Goal: Transaction & Acquisition: Purchase product/service

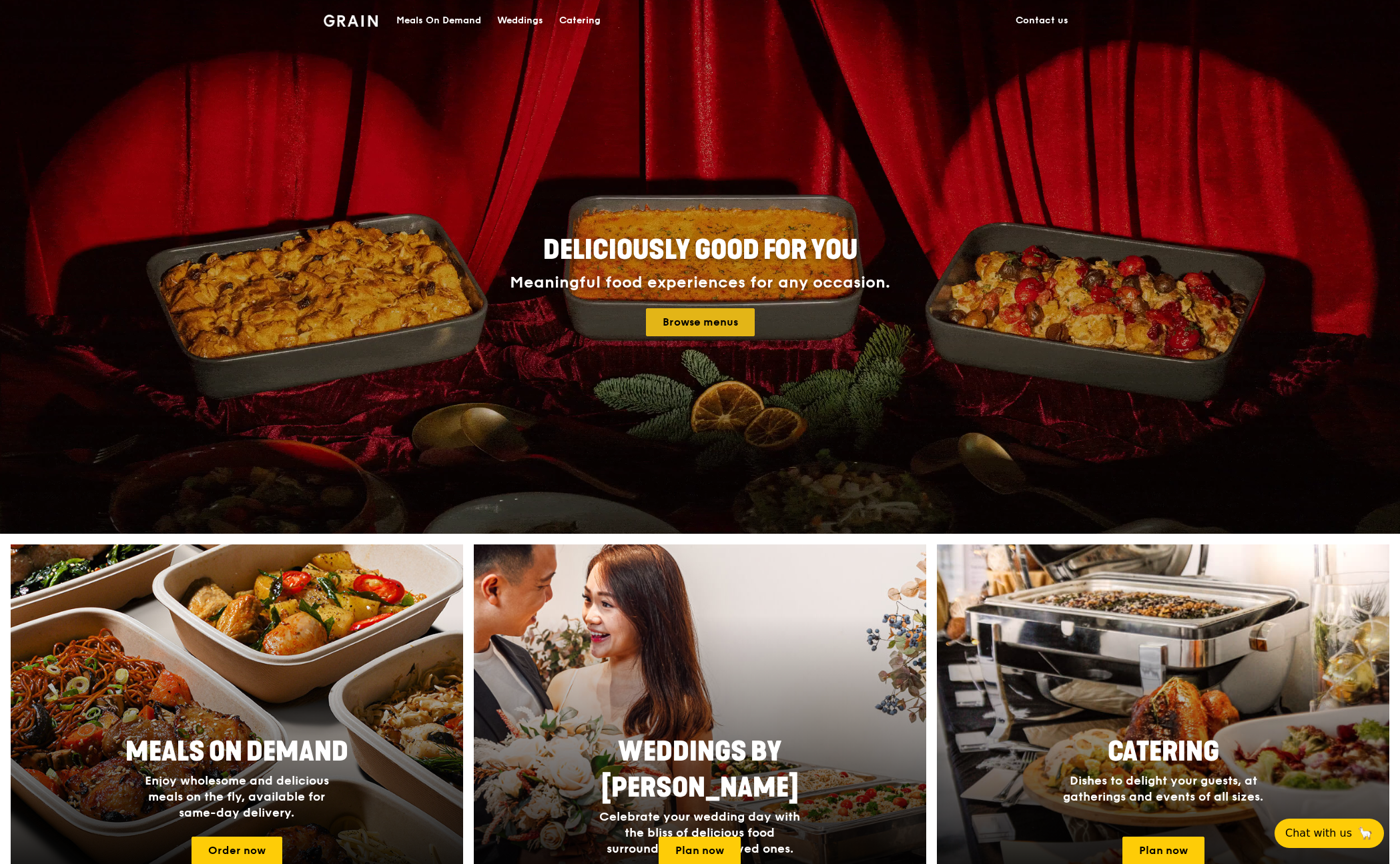
click at [682, 316] on link "Browse menus" at bounding box center [700, 323] width 109 height 28
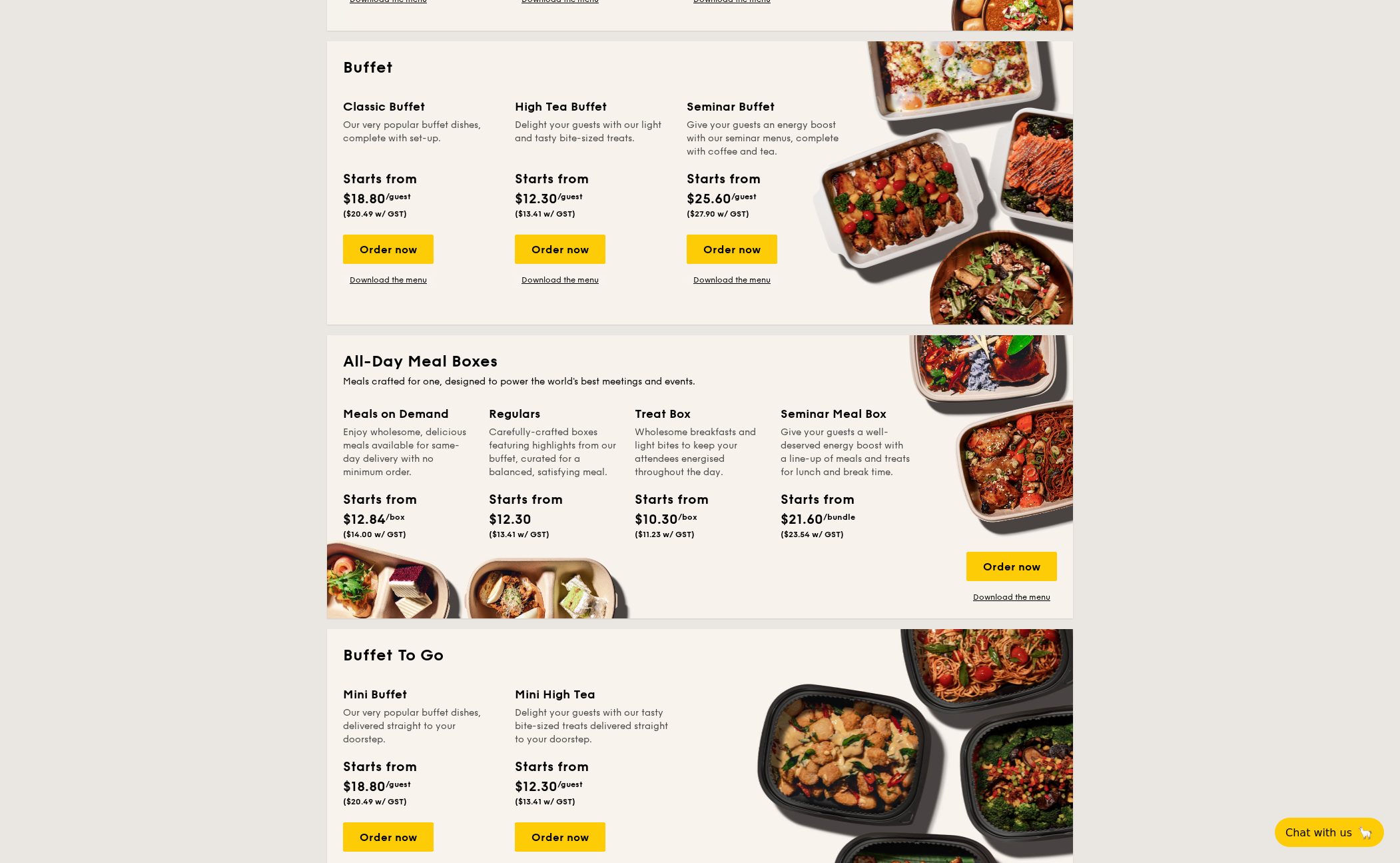
scroll to position [565, 0]
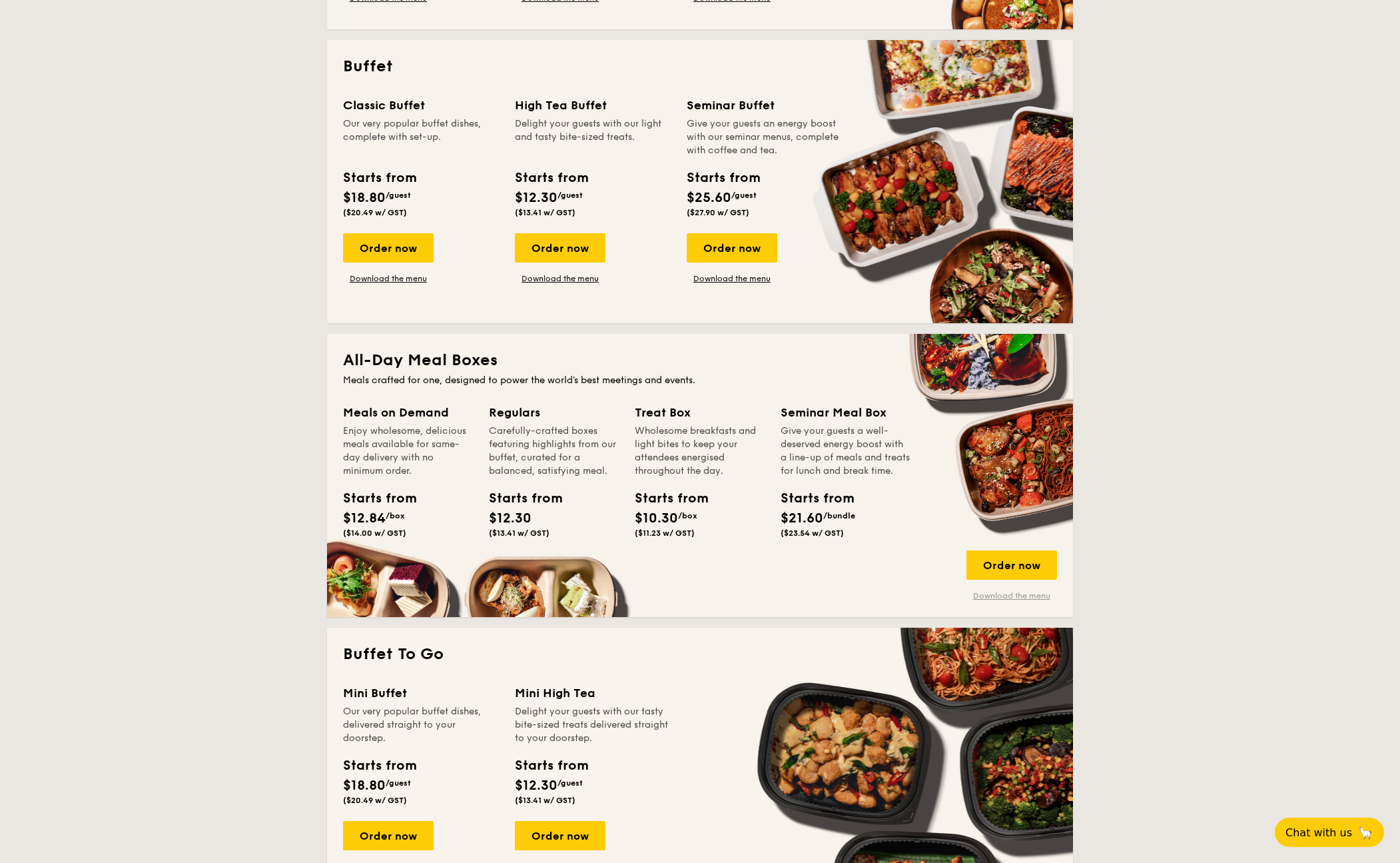
click at [1003, 598] on link "Download the menu" at bounding box center [1011, 595] width 90 height 11
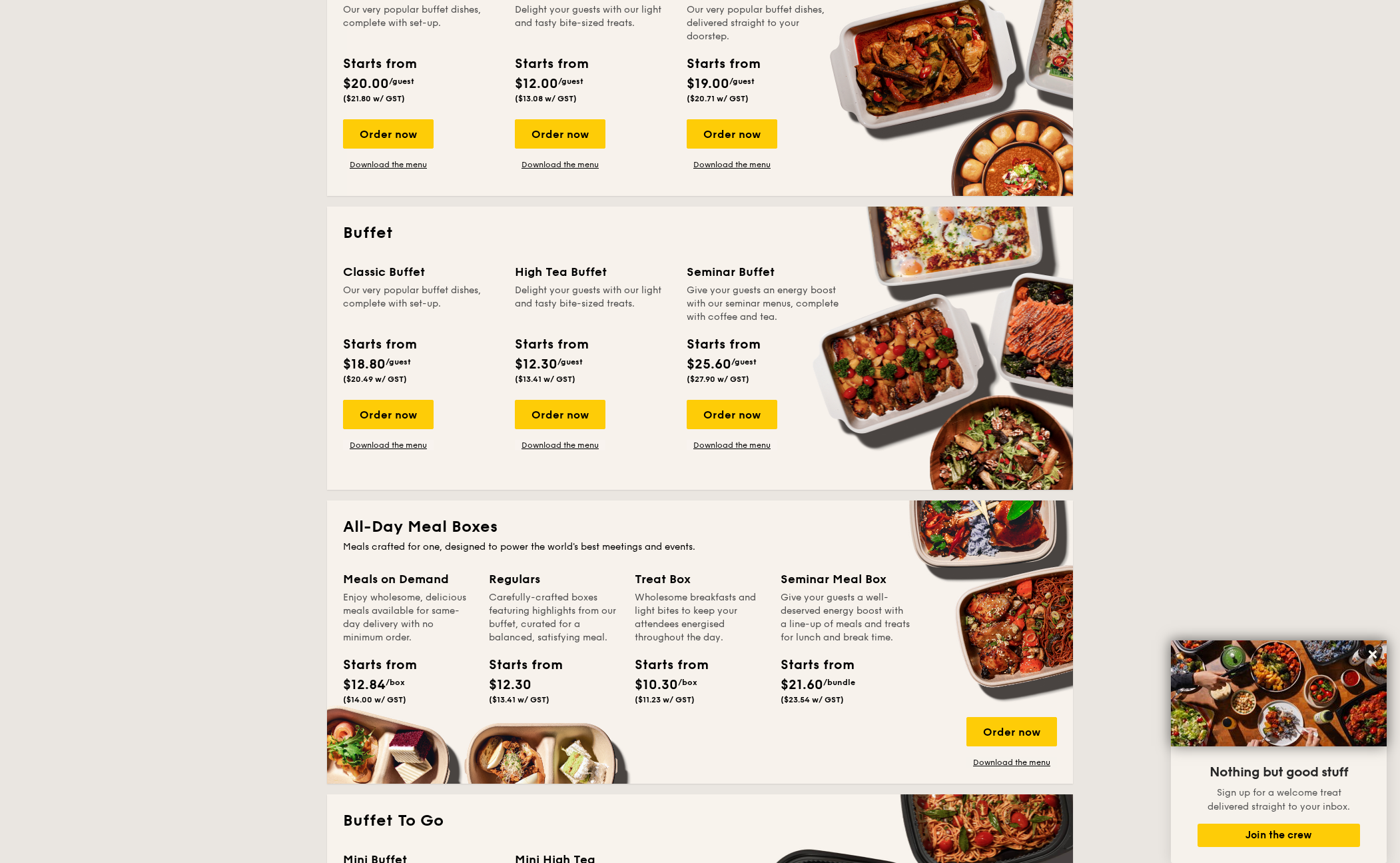
scroll to position [399, 0]
click at [1034, 733] on div "Order now" at bounding box center [1011, 730] width 90 height 29
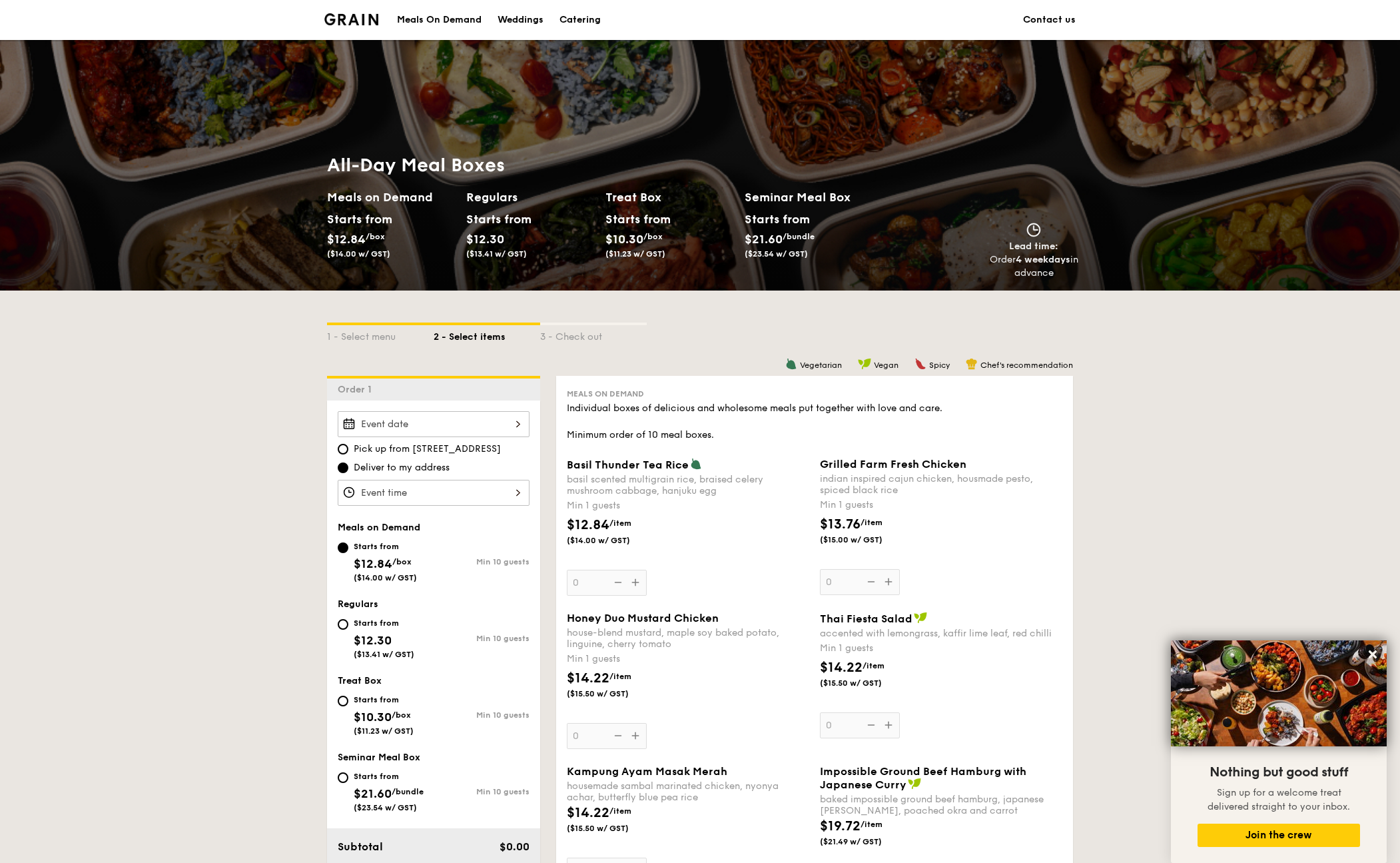
click at [435, 428] on div at bounding box center [434, 424] width 192 height 26
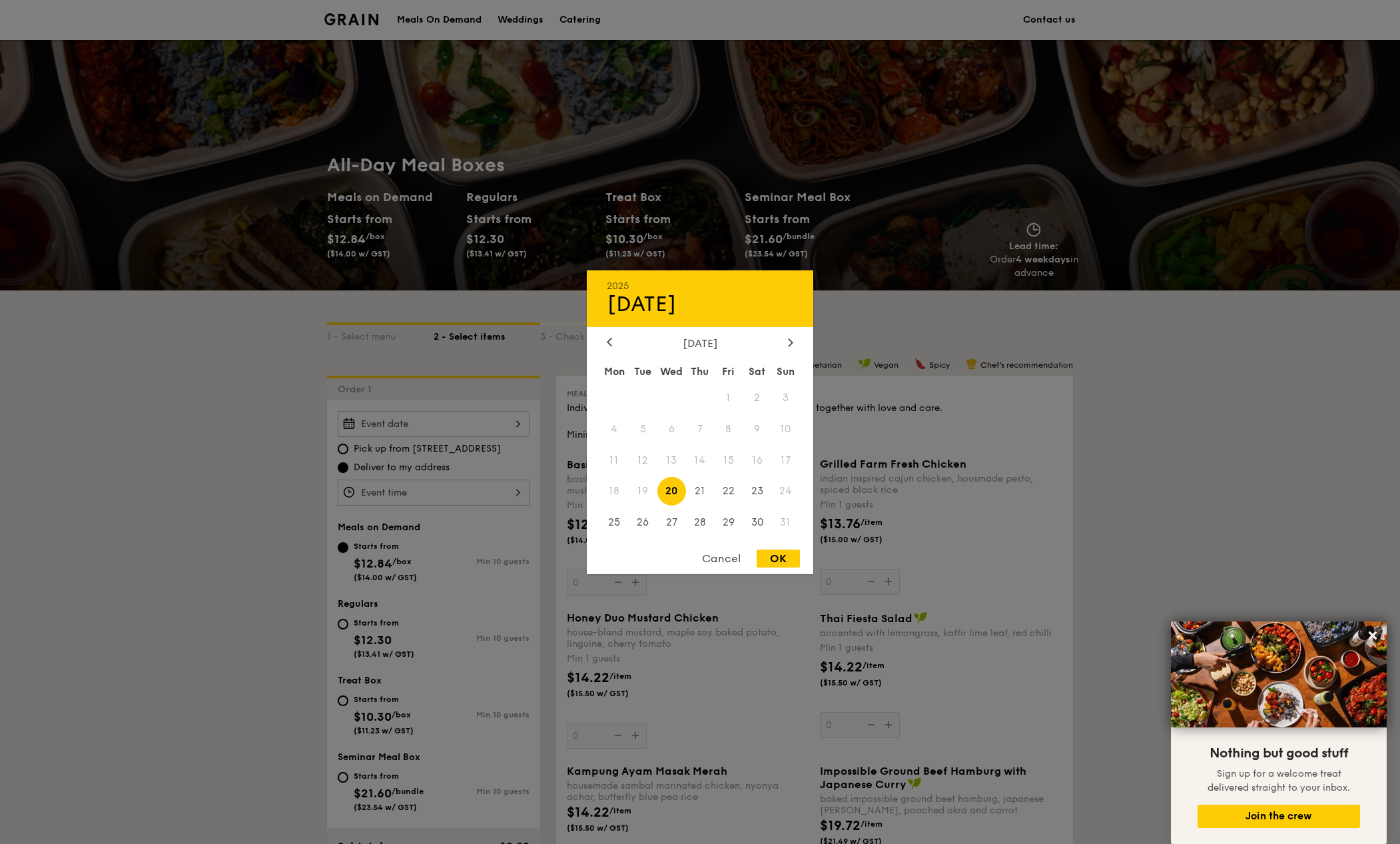
click at [771, 560] on div "OK" at bounding box center [778, 559] width 43 height 18
type input "[DATE]"
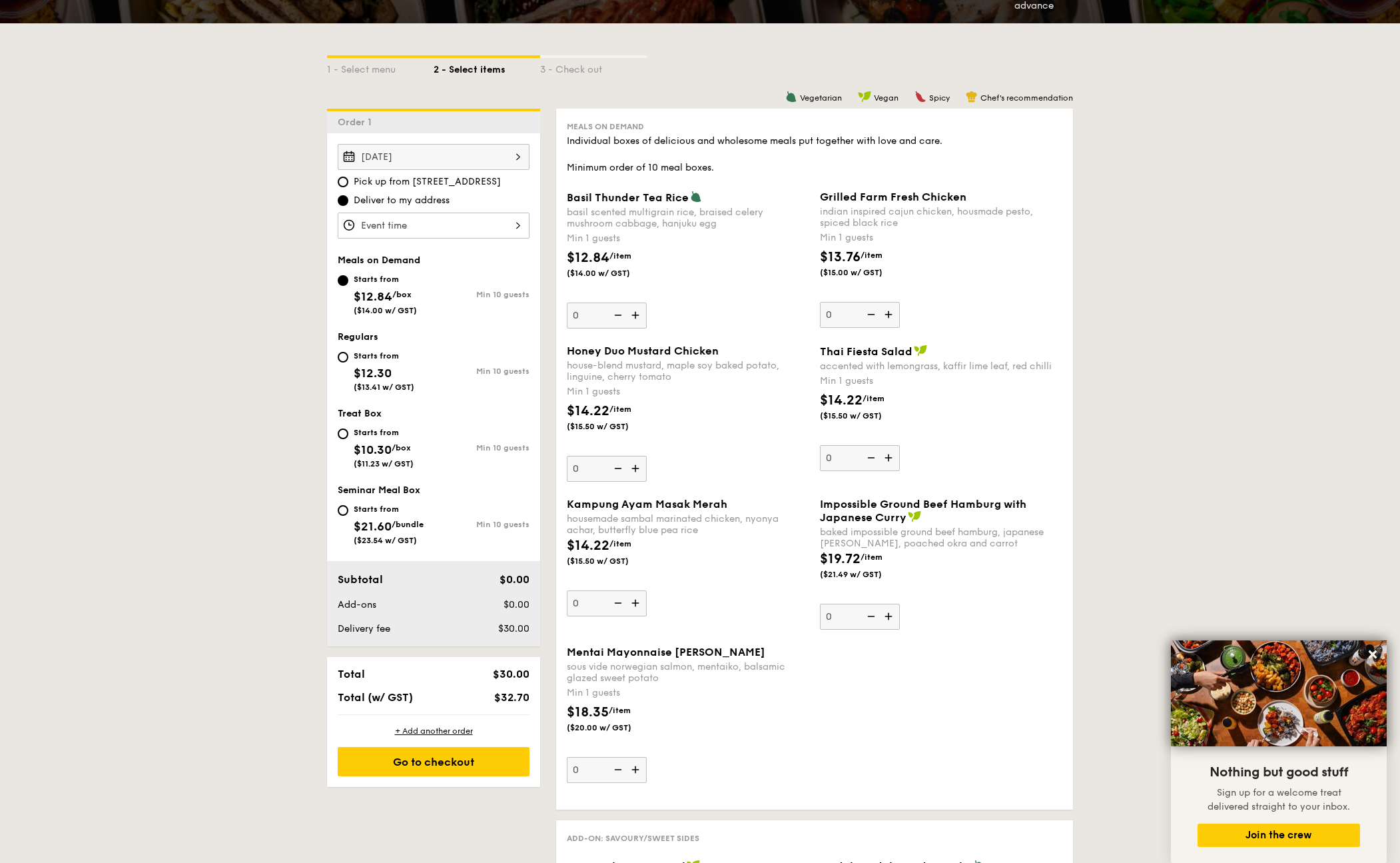
scroll to position [267, 0]
